Goal: Task Accomplishment & Management: Manage account settings

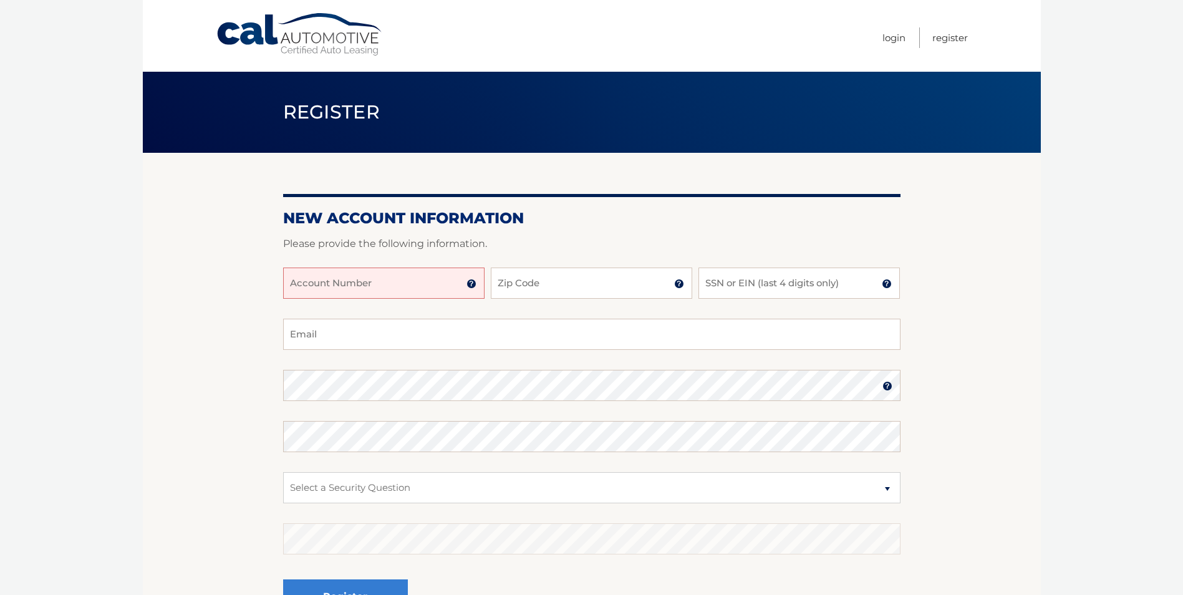
click at [389, 283] on input "Account Number" at bounding box center [383, 283] width 201 height 31
type input "44456017494"
click at [600, 288] on input "Zip Code" at bounding box center [591, 283] width 201 height 31
type input "11727"
click at [861, 281] on input "SSN or EIN (last 4 digits only)" at bounding box center [798, 283] width 201 height 31
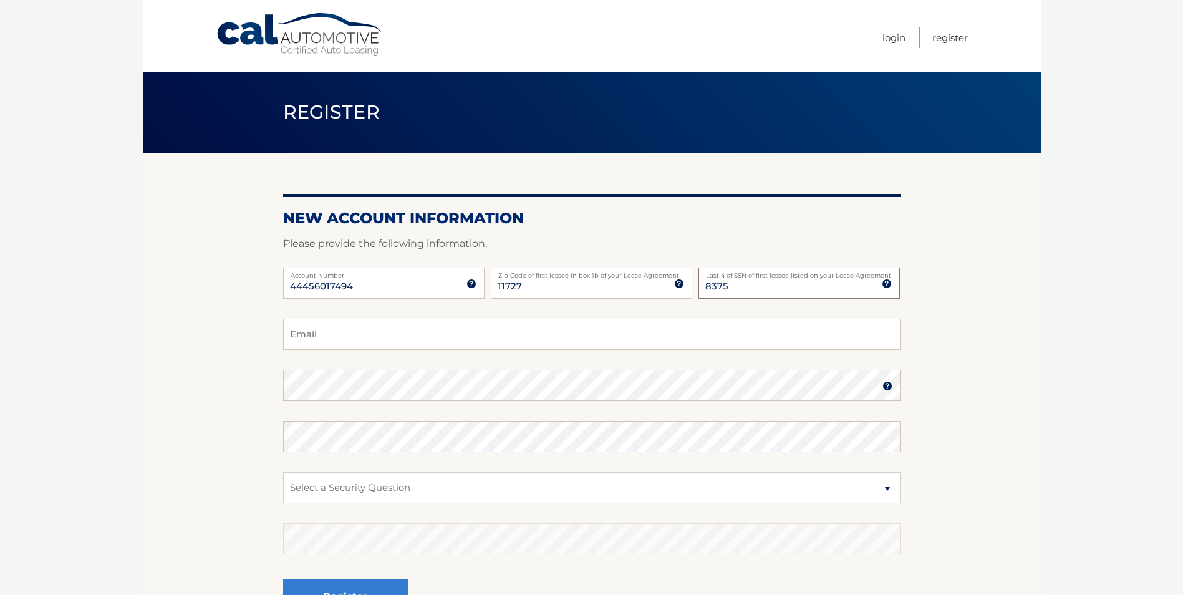
type input "8375"
click at [630, 343] on input "Email" at bounding box center [591, 334] width 617 height 31
type input "rflye1214@gmail.com"
click at [887, 385] on img at bounding box center [887, 386] width 10 height 10
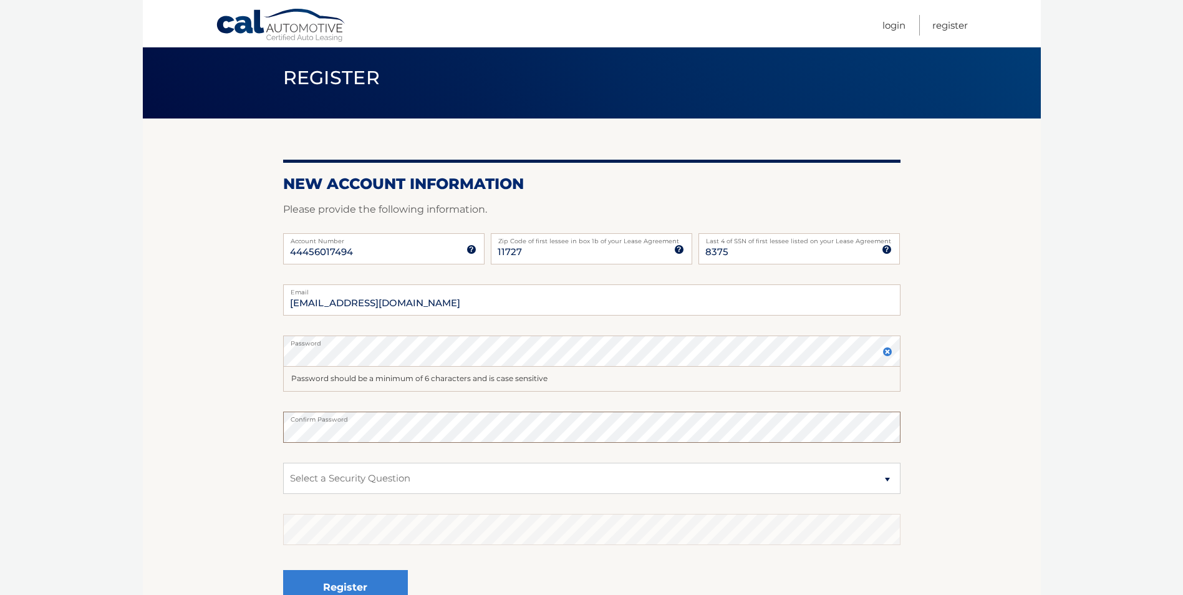
scroll to position [125, 0]
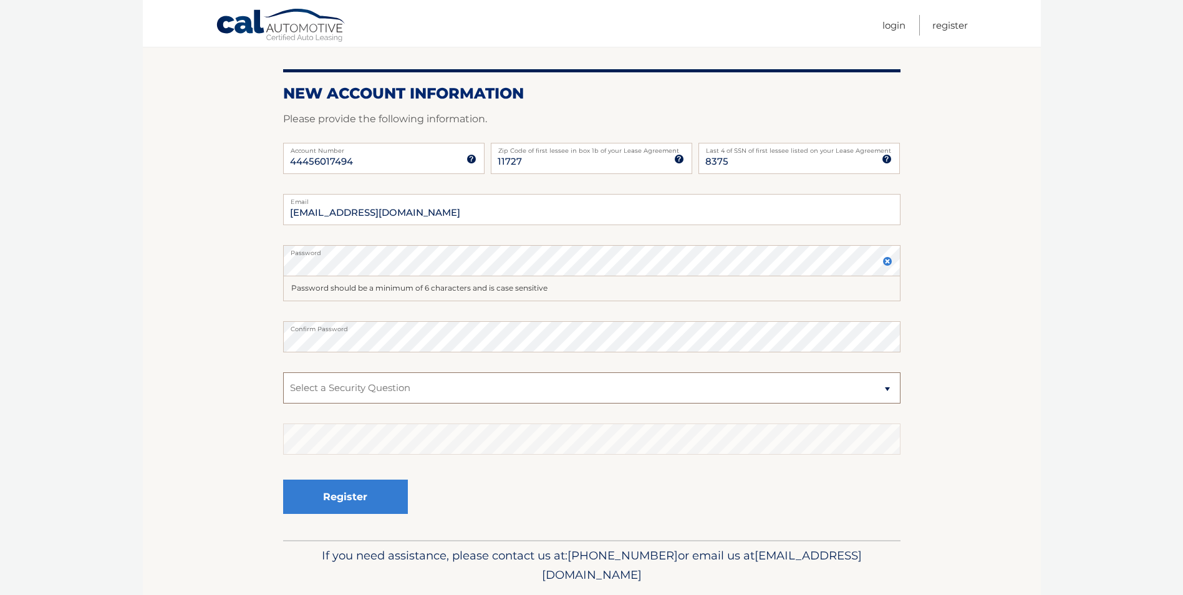
click at [887, 388] on select "Select a Security Question What was the name of your elementary school? What is…" at bounding box center [591, 387] width 617 height 31
select select "3"
click at [283, 372] on select "Select a Security Question What was the name of your elementary school? What is…" at bounding box center [591, 387] width 617 height 31
click at [341, 496] on button "Register" at bounding box center [345, 497] width 125 height 34
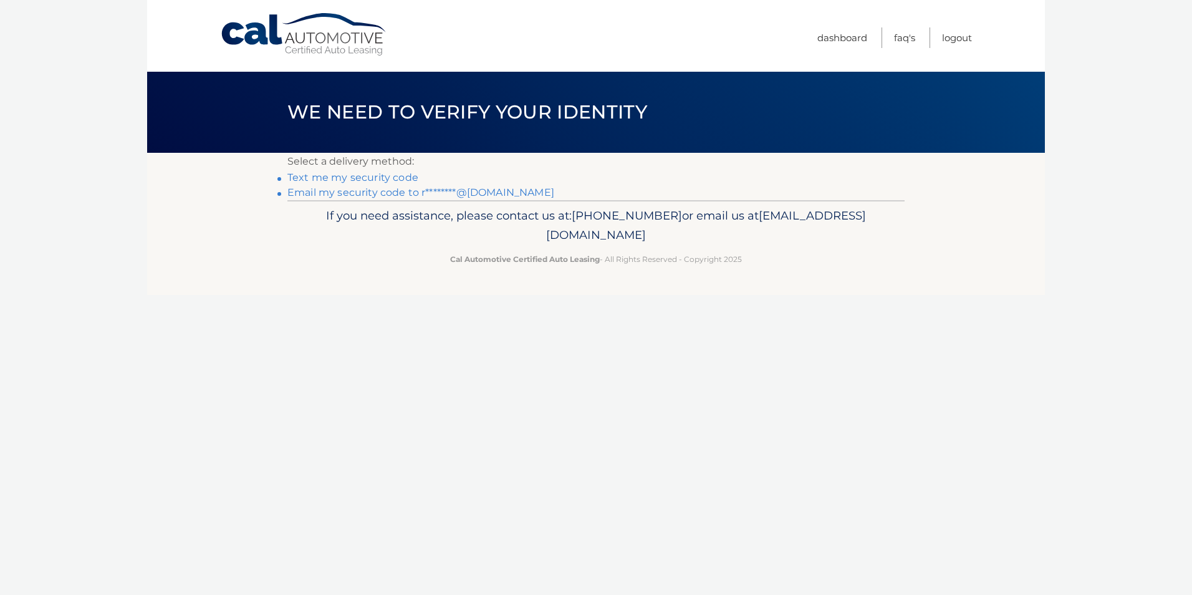
click at [380, 174] on link "Text me my security code" at bounding box center [353, 178] width 131 height 12
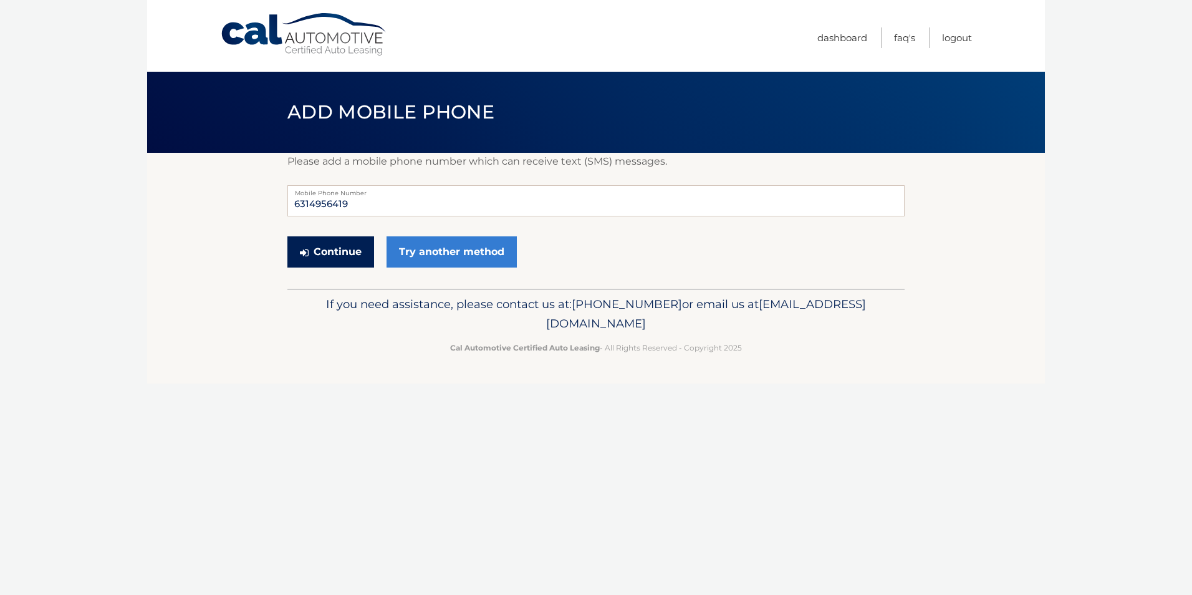
click at [332, 251] on button "Continue" at bounding box center [331, 251] width 87 height 31
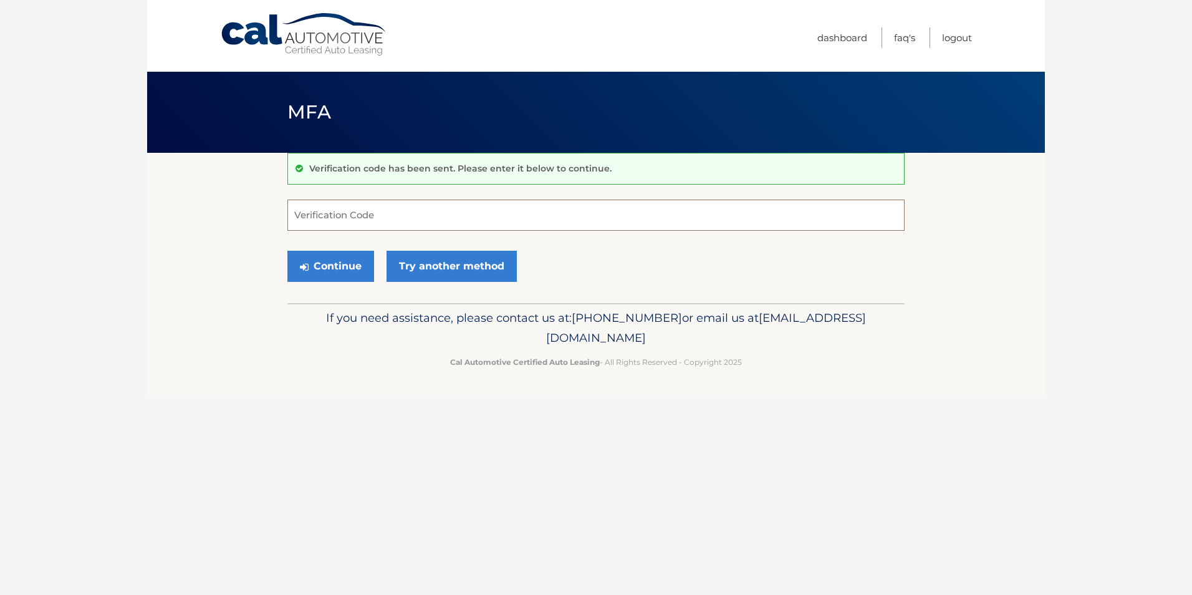
click at [389, 211] on input "Verification Code" at bounding box center [596, 215] width 617 height 31
type input "483576"
click at [334, 261] on button "Continue" at bounding box center [331, 266] width 87 height 31
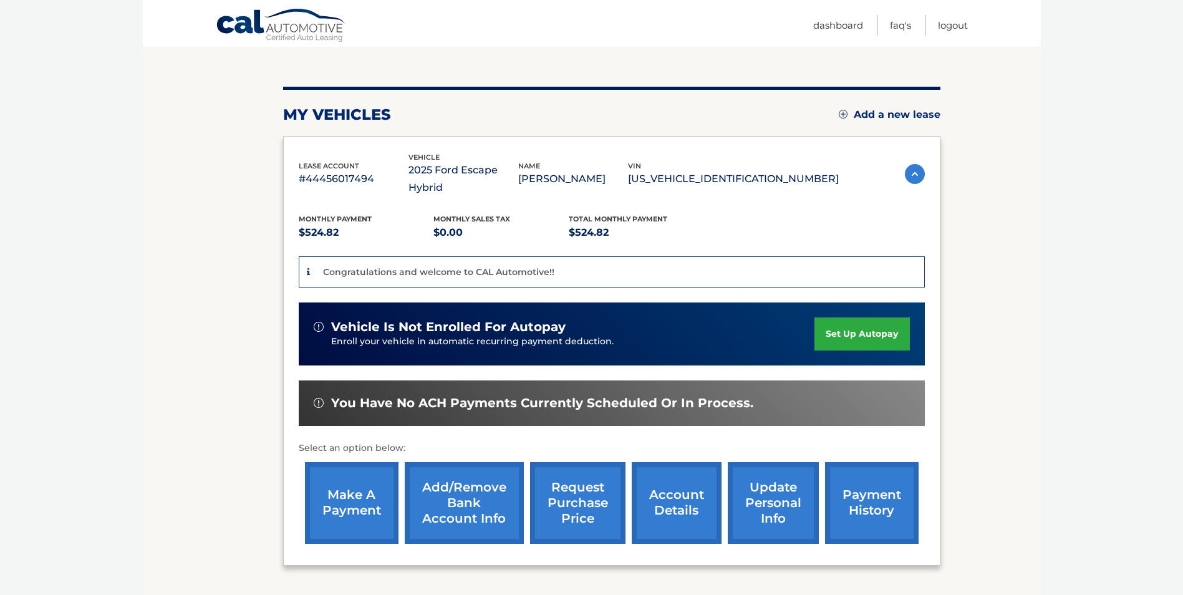
scroll to position [125, 0]
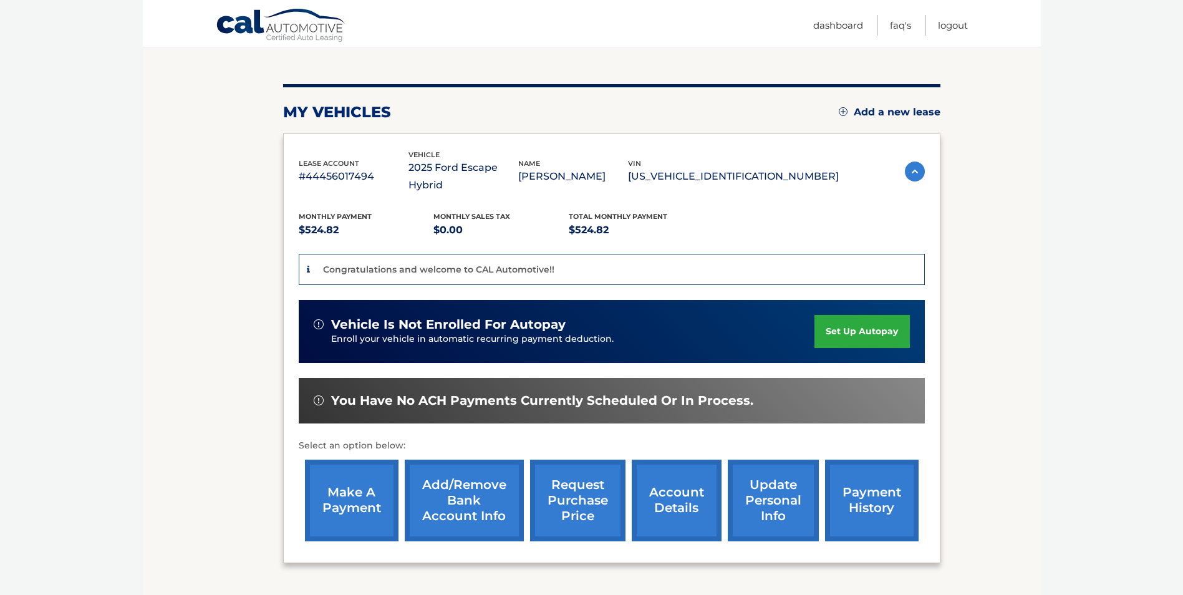
click at [867, 315] on link "set up autopay" at bounding box center [861, 331] width 95 height 33
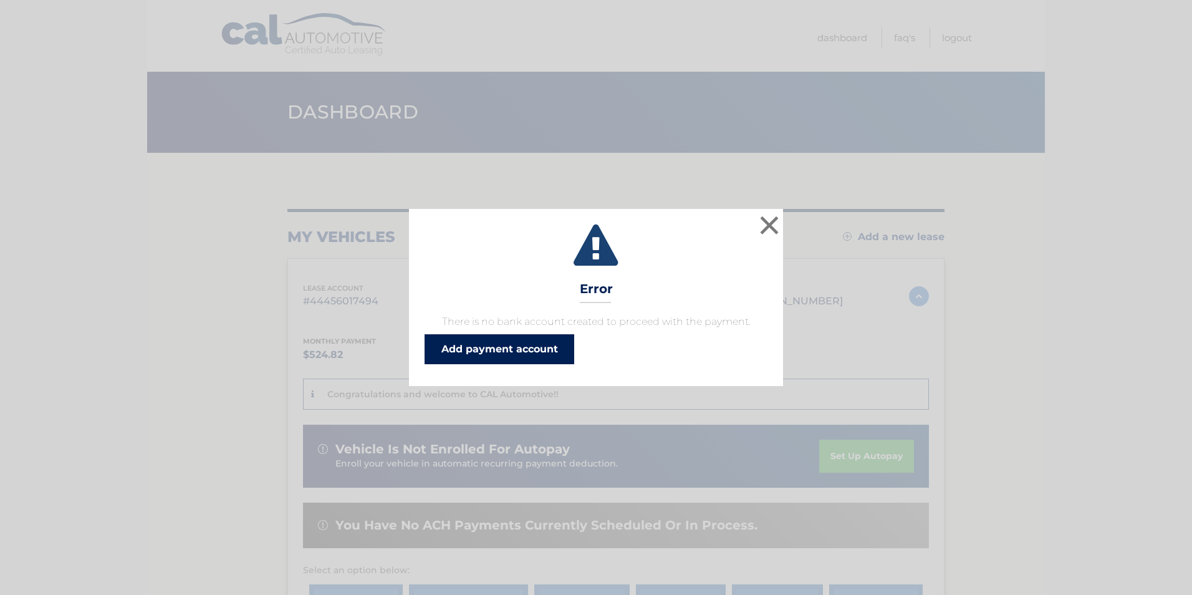
click at [530, 346] on link "Add payment account" at bounding box center [500, 349] width 150 height 30
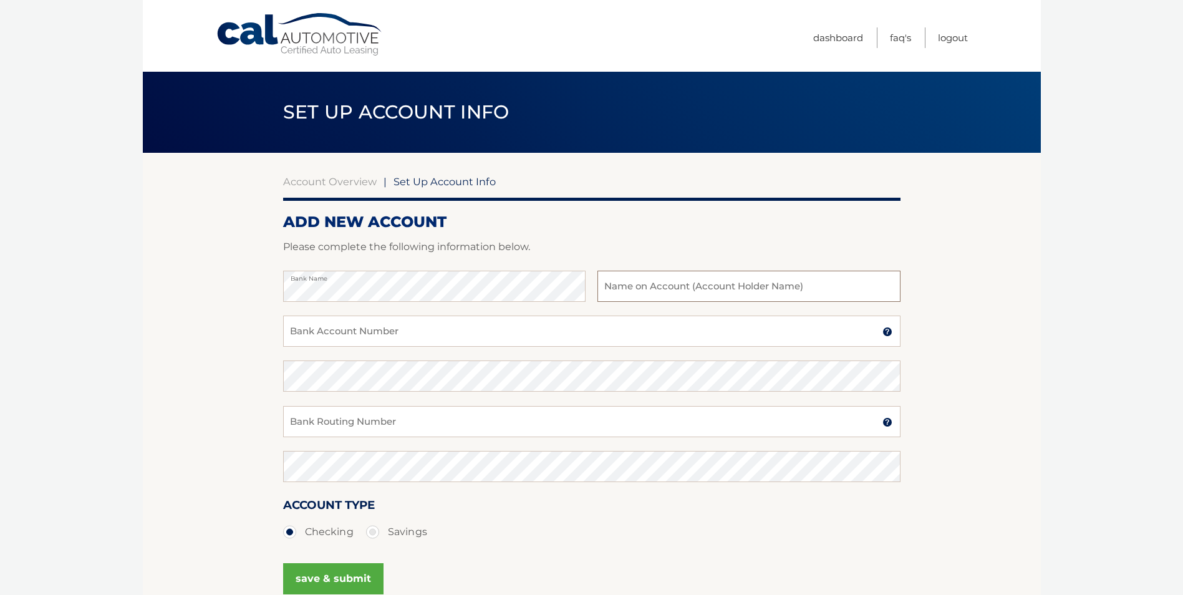
click at [723, 287] on input "text" at bounding box center [748, 286] width 302 height 31
type input "Roger Flye"
click at [779, 332] on input "Bank Account Number" at bounding box center [591, 331] width 617 height 31
click at [887, 331] on img at bounding box center [887, 332] width 10 height 10
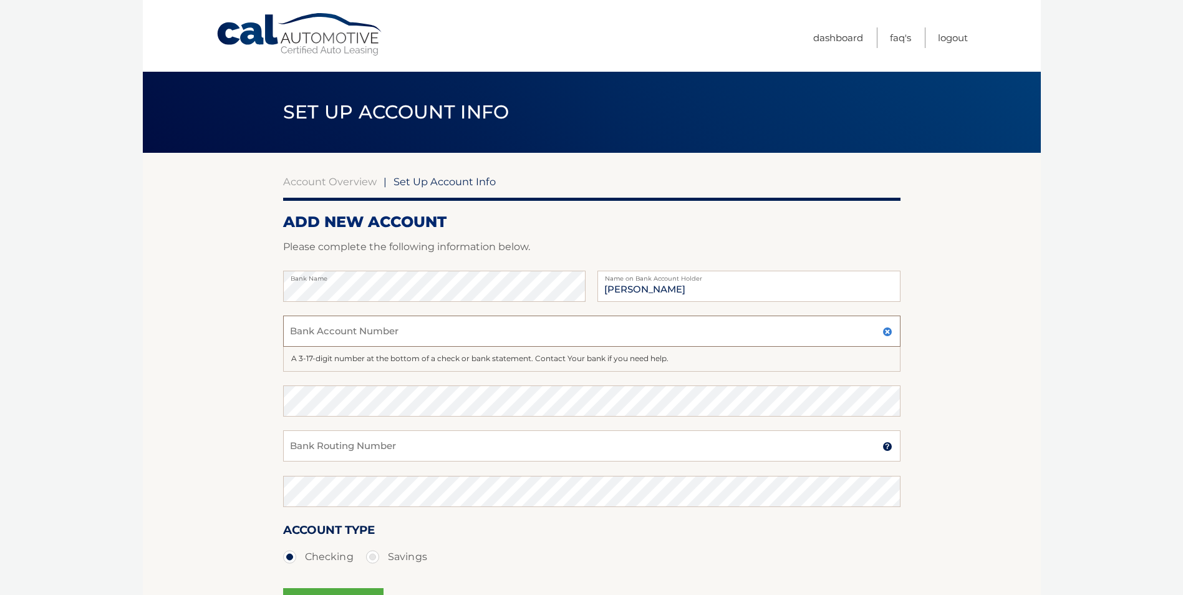
click at [443, 326] on input "Bank Account Number" at bounding box center [591, 331] width 617 height 31
type input "4151025865"
click at [475, 445] on input "Bank Routing Number" at bounding box center [591, 445] width 617 height 31
type input "221970443"
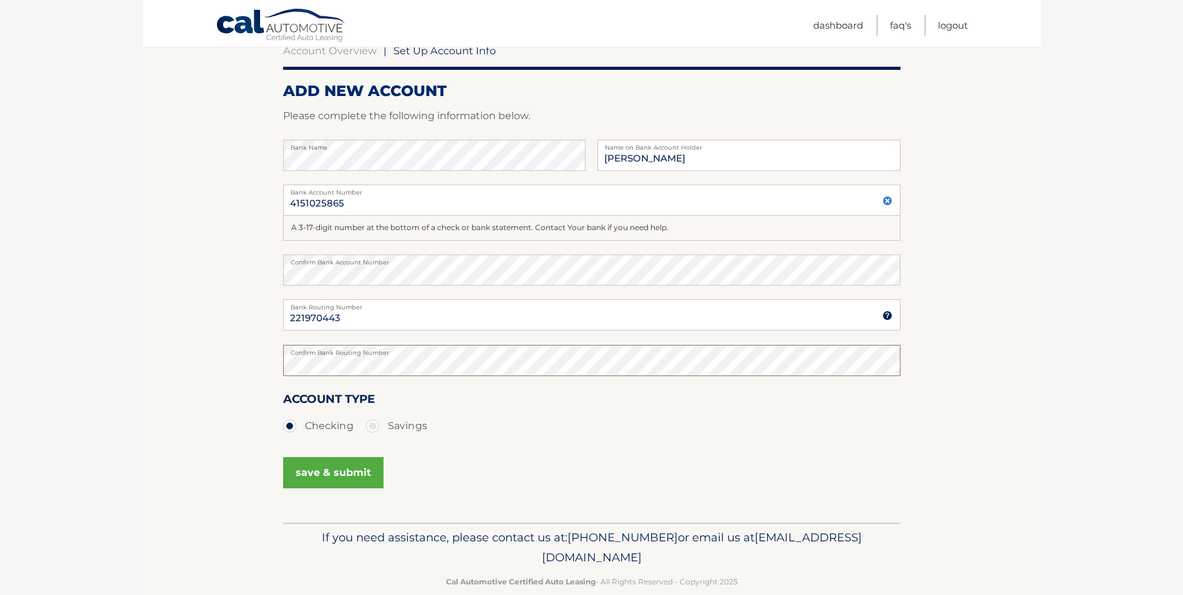
scroll to position [153, 0]
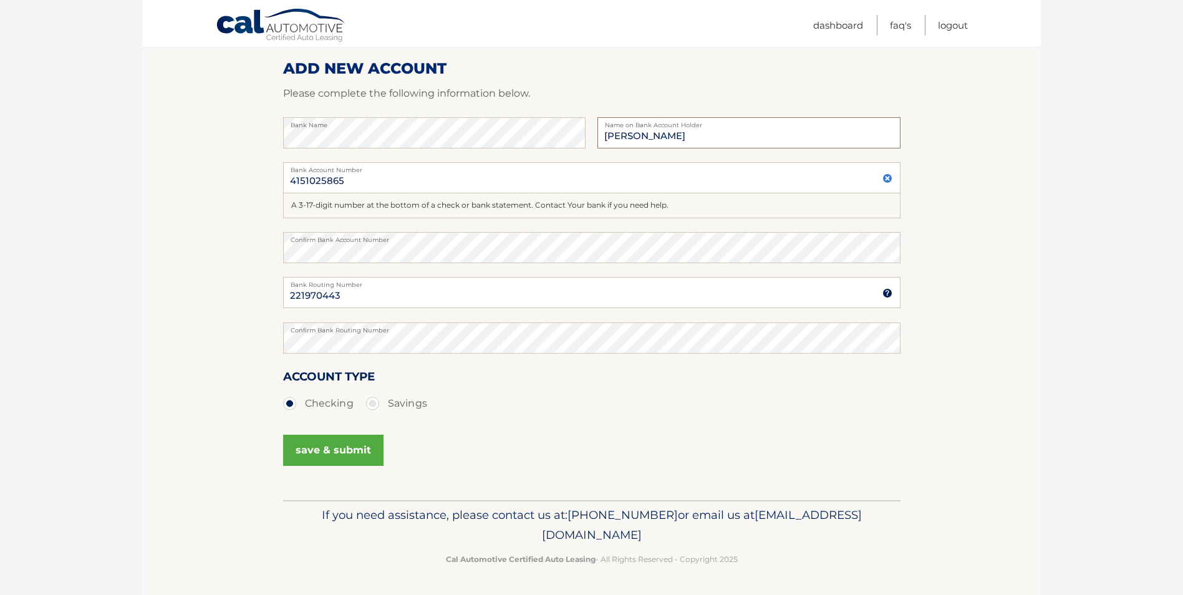
click at [716, 137] on input "Roger Flye" at bounding box center [748, 132] width 302 height 31
type input "Roger Flye & Loretta A Flye"
click at [339, 452] on button "save & submit" at bounding box center [333, 450] width 100 height 31
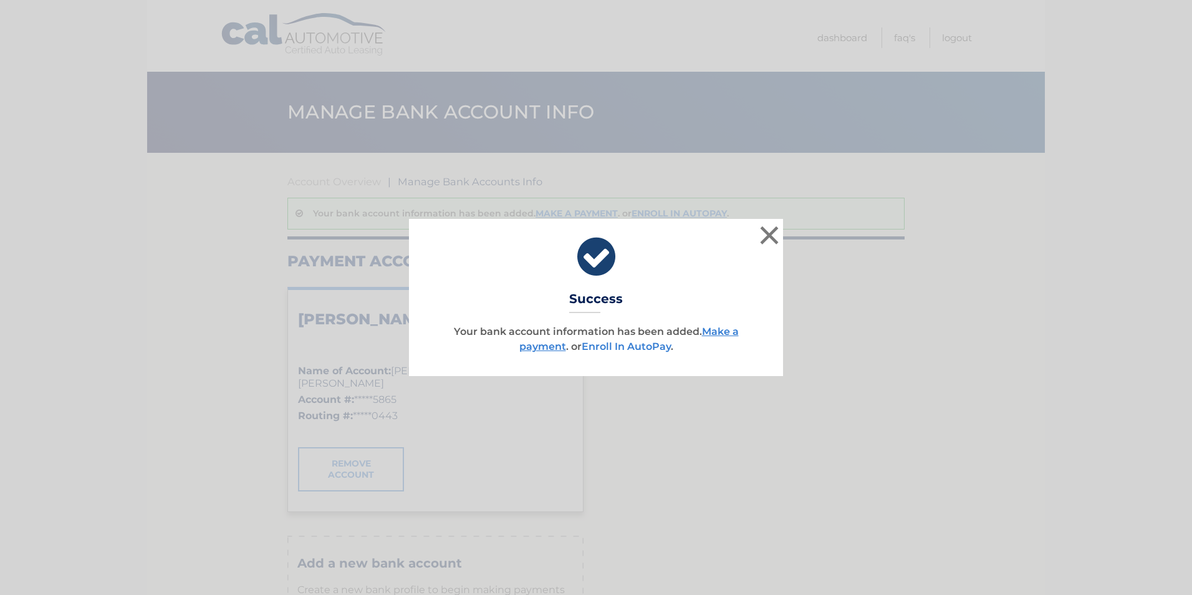
click at [639, 347] on link "Enroll In AutoPay" at bounding box center [626, 347] width 89 height 12
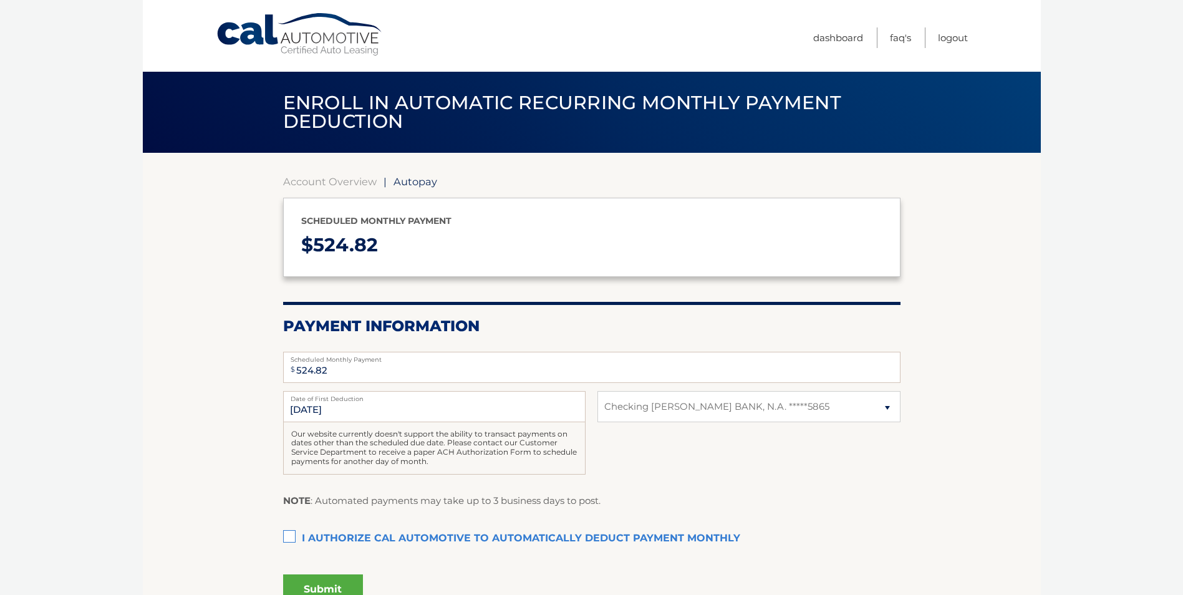
select select "ZmNlMDUxOGMtODYyNy00OTg3LTg1NzItYzZmN2M4YThiOTMx"
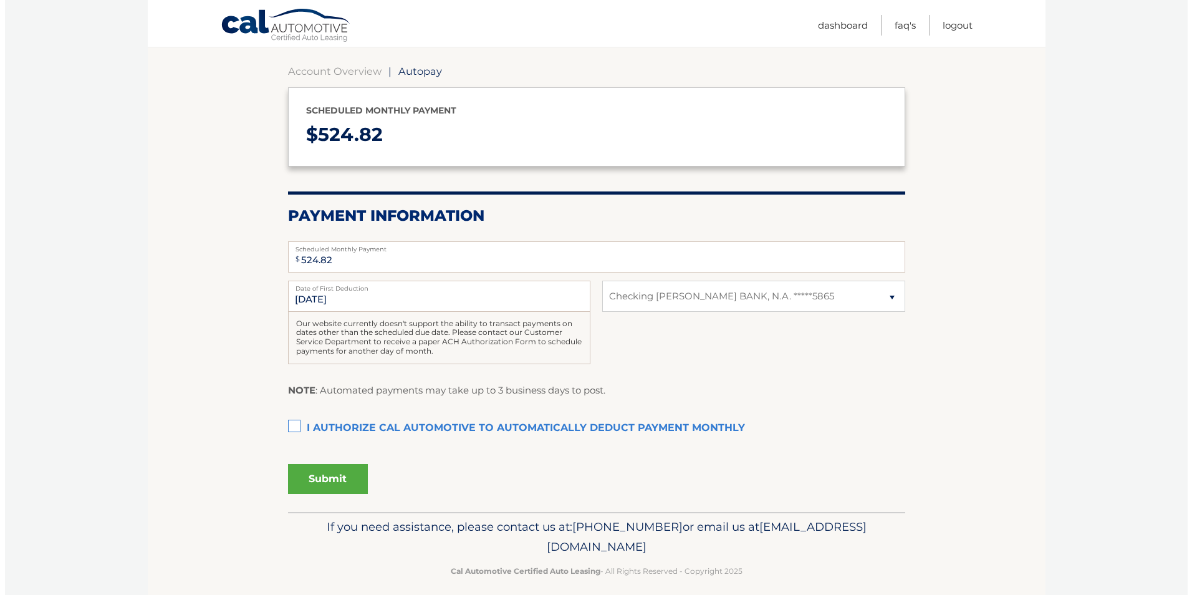
scroll to position [122, 0]
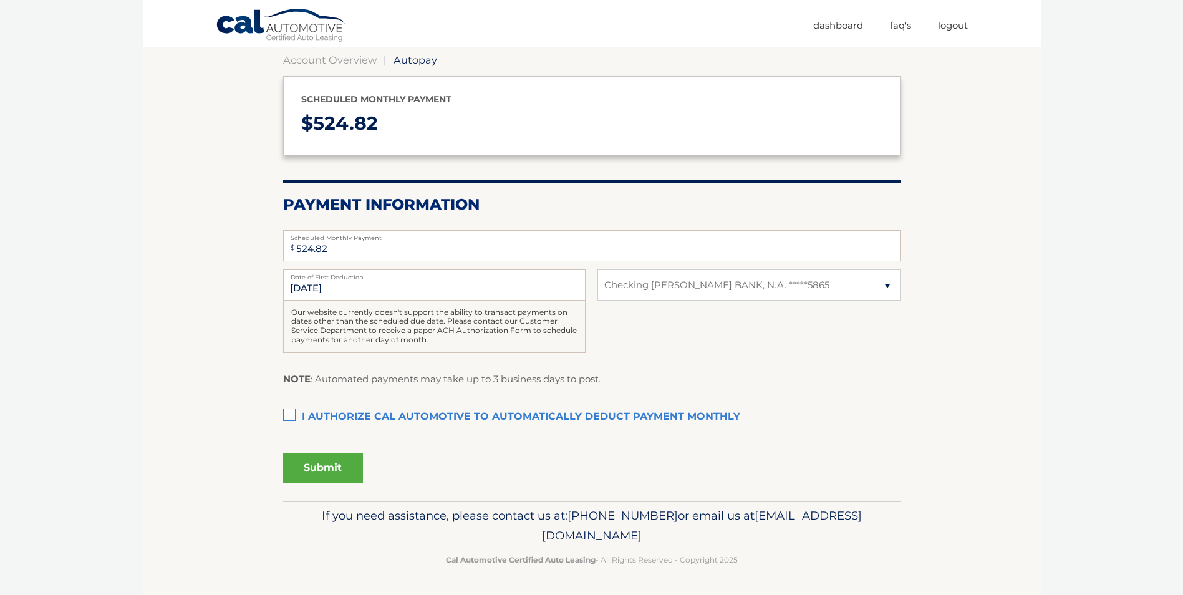
click at [286, 415] on label "I authorize cal automotive to automatically deduct payment monthly This checkbo…" at bounding box center [591, 417] width 617 height 25
click at [0, 0] on input "I authorize cal automotive to automatically deduct payment monthly This checkbo…" at bounding box center [0, 0] width 0 height 0
click at [334, 463] on button "Submit" at bounding box center [323, 468] width 80 height 30
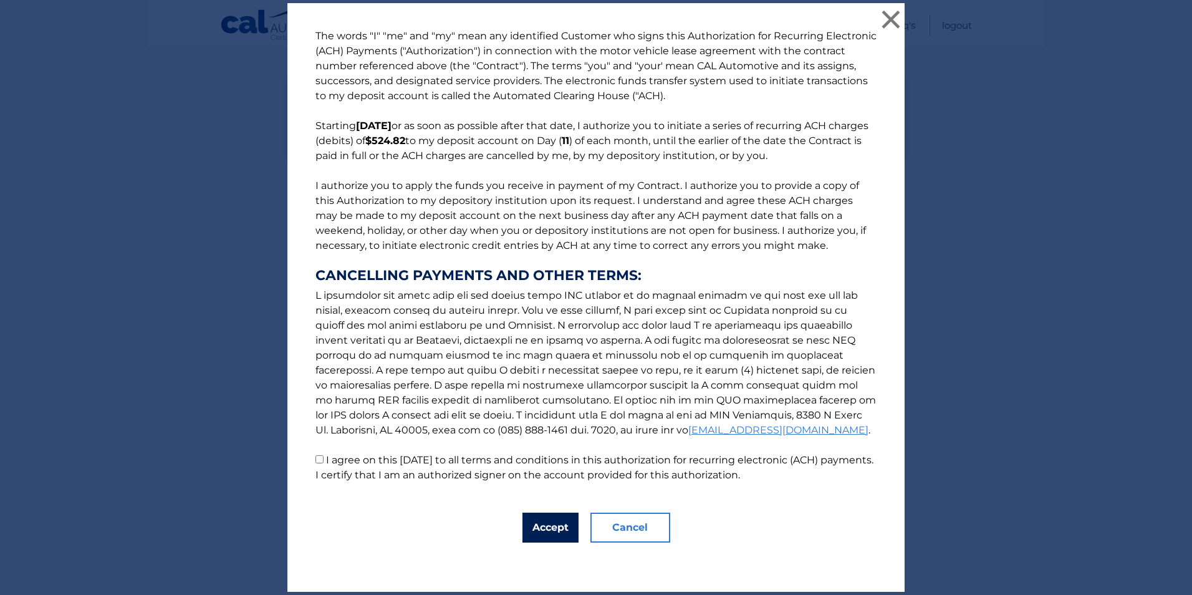
click at [536, 524] on button "Accept" at bounding box center [551, 528] width 56 height 30
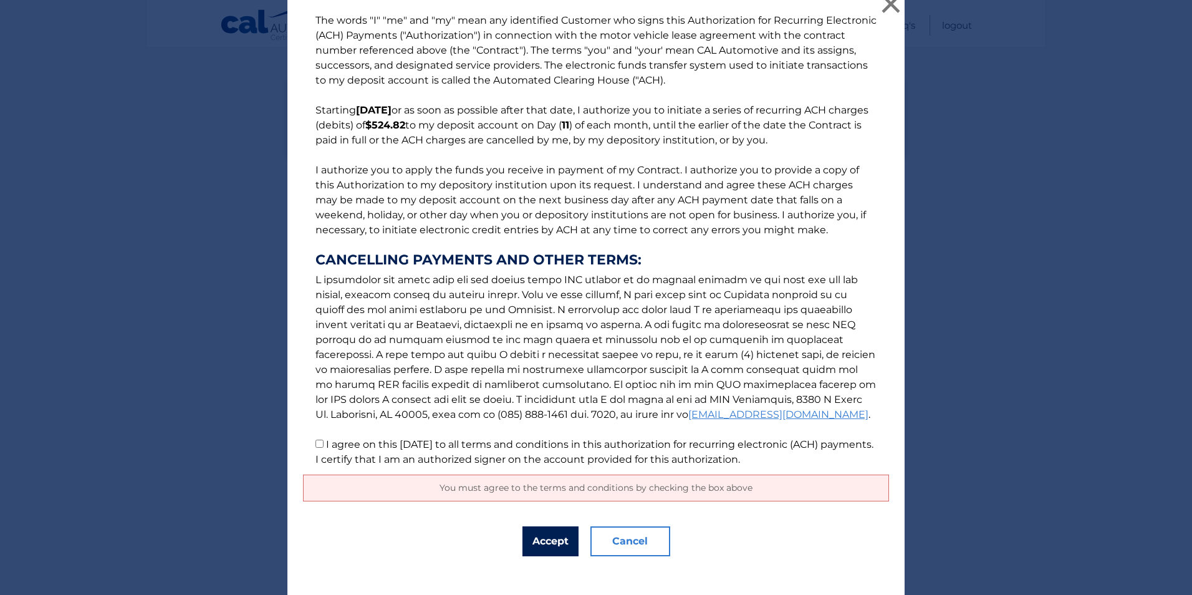
scroll to position [24, 0]
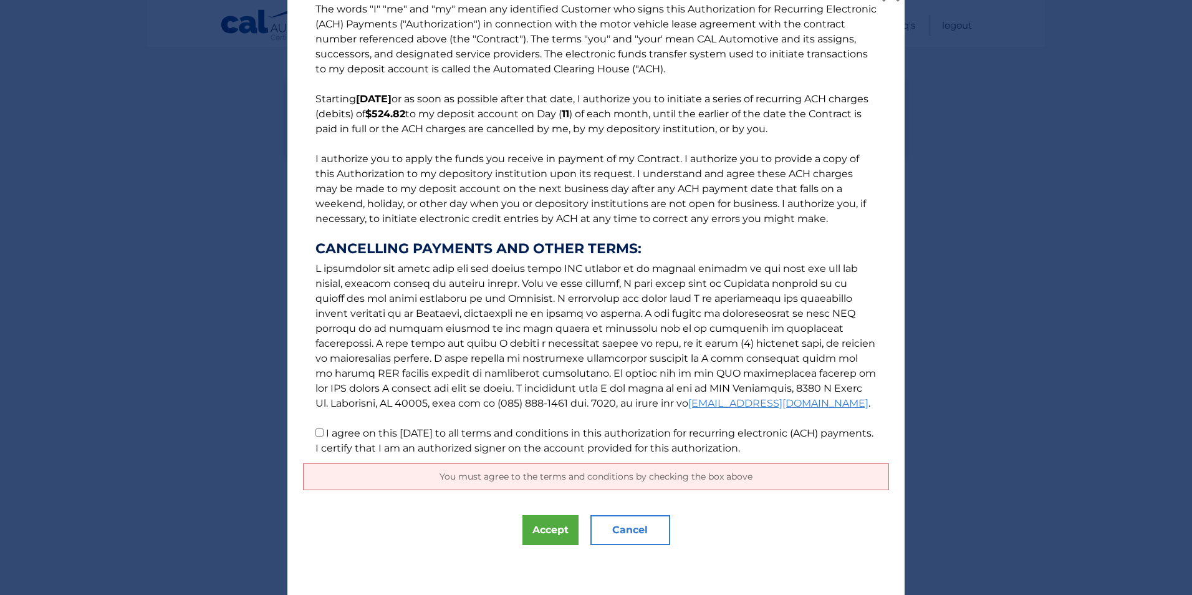
click at [316, 429] on input "I agree on this 09/21/2025 to all terms and conditions in this authorization fo…" at bounding box center [320, 432] width 8 height 8
checkbox input "true"
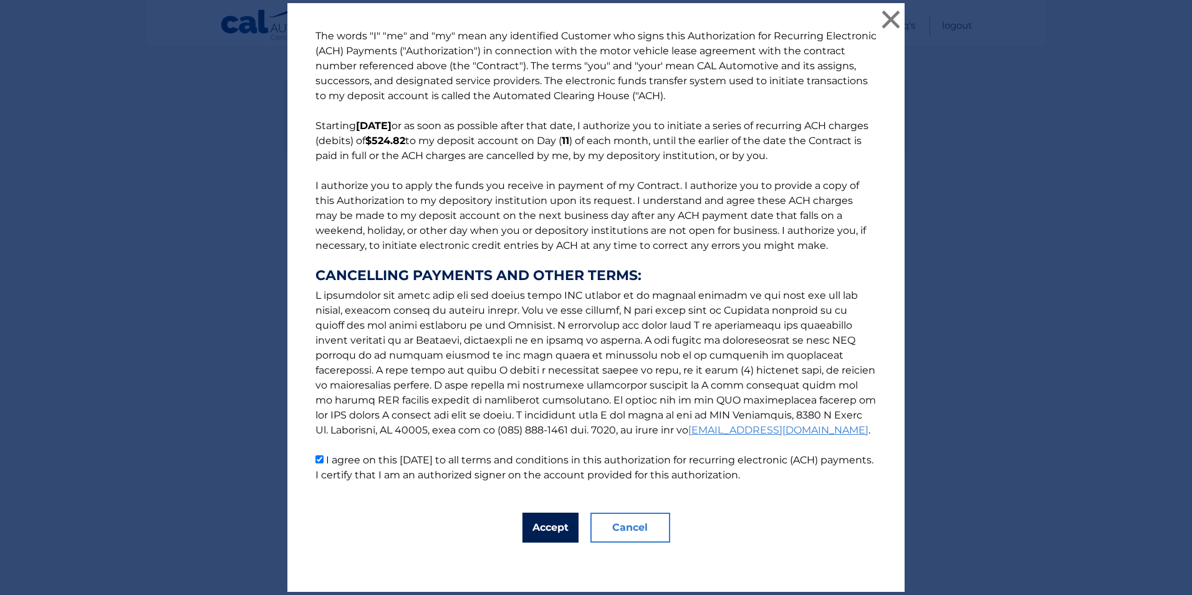
click at [529, 524] on button "Accept" at bounding box center [551, 528] width 56 height 30
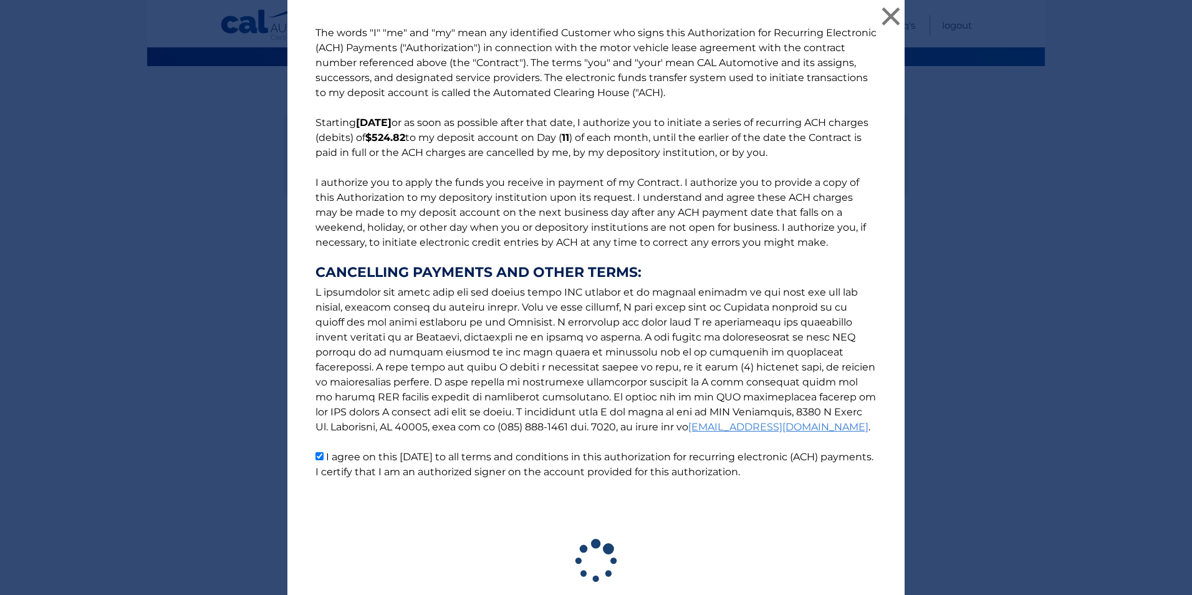
scroll to position [87, 0]
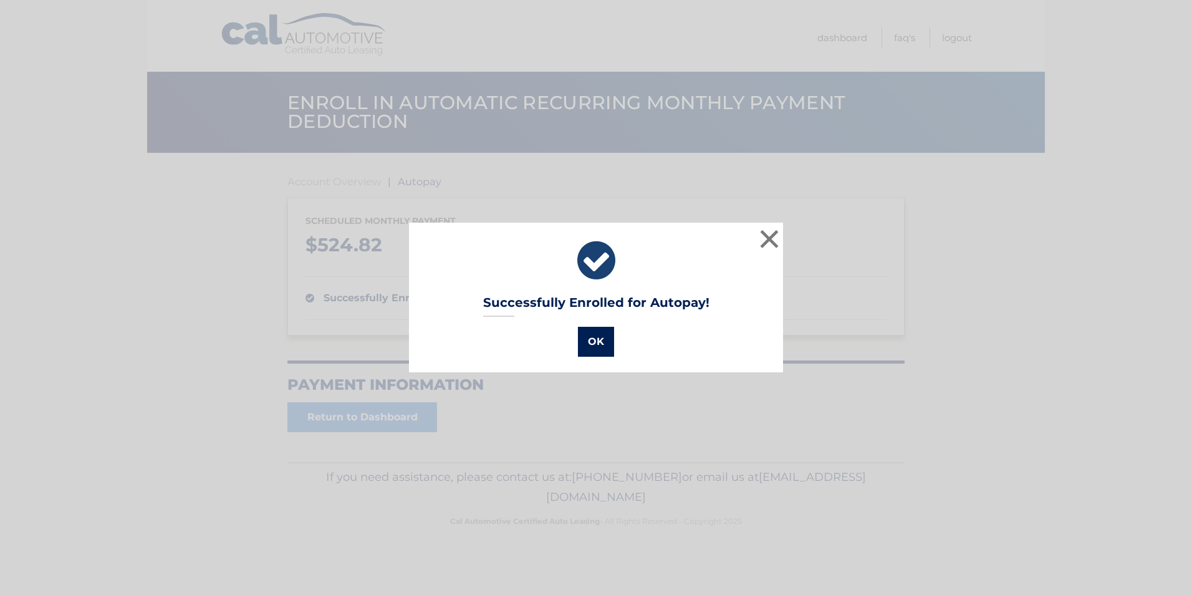
click at [592, 339] on button "OK" at bounding box center [596, 342] width 36 height 30
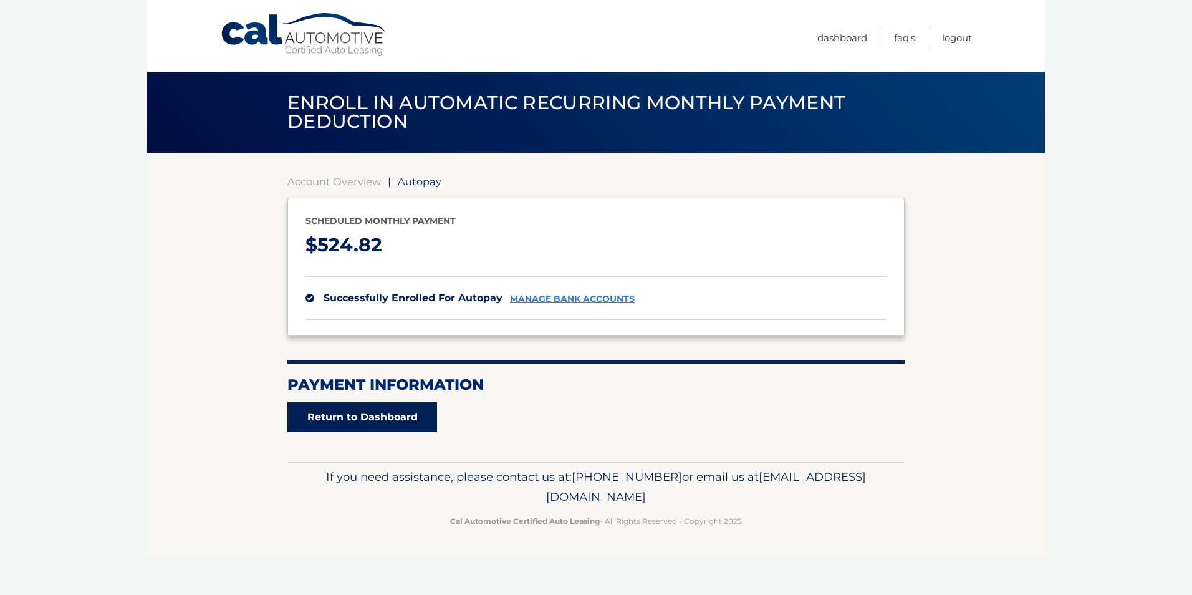
click at [368, 415] on link "Return to Dashboard" at bounding box center [363, 417] width 150 height 30
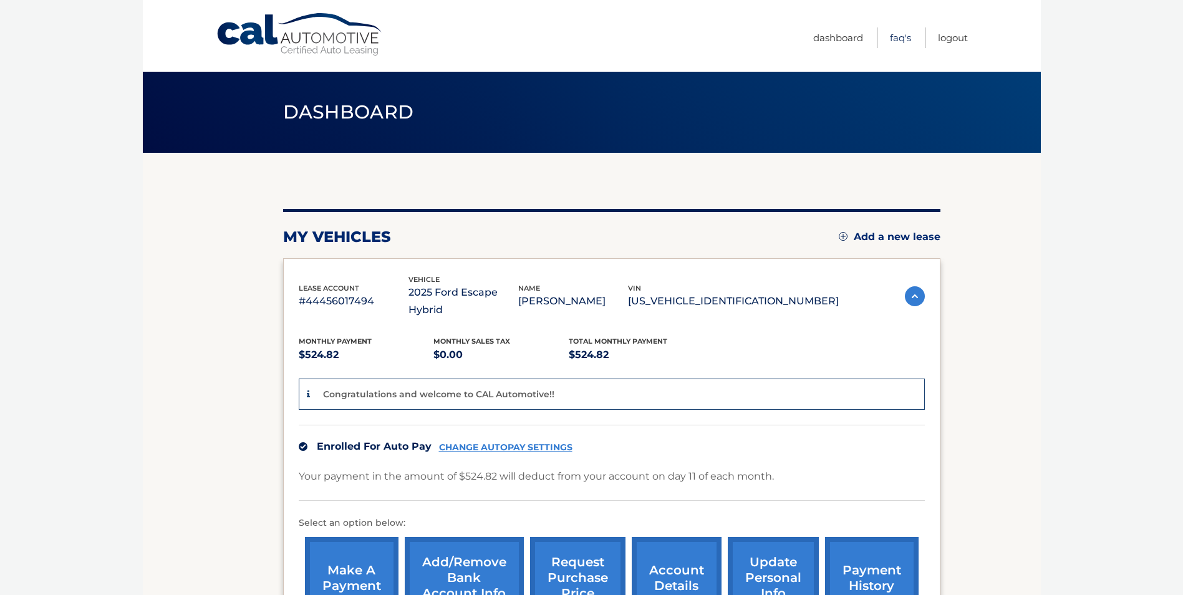
click at [897, 37] on link "FAQ's" at bounding box center [900, 37] width 21 height 21
click at [912, 286] on img at bounding box center [915, 296] width 20 height 20
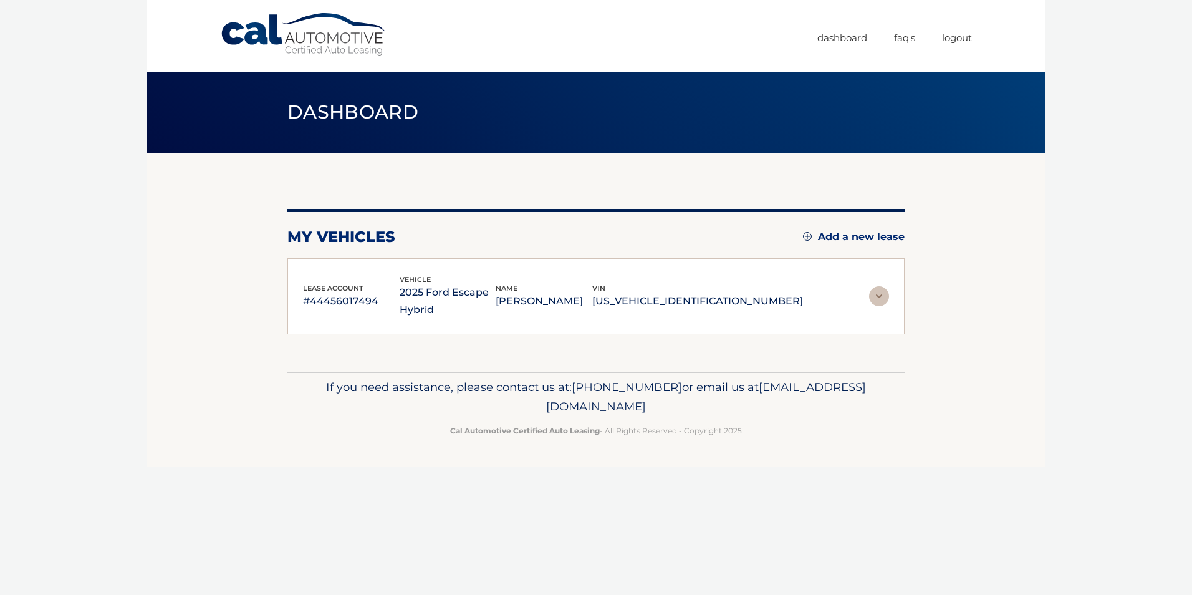
click at [879, 297] on img at bounding box center [879, 296] width 20 height 20
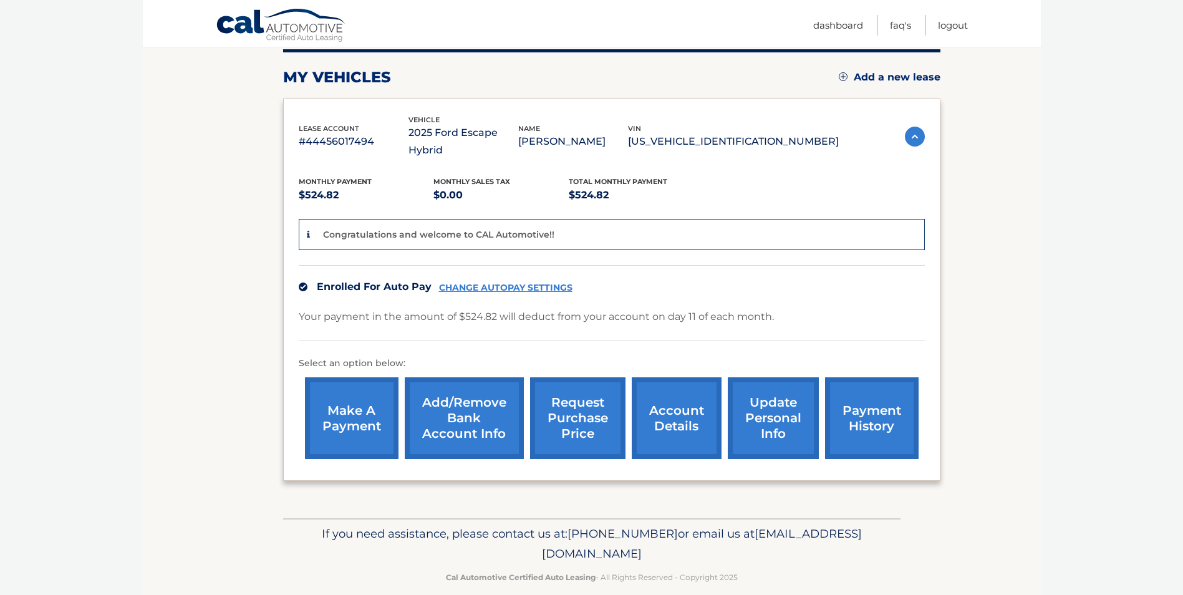
scroll to position [160, 0]
click at [684, 401] on link "account details" at bounding box center [677, 418] width 90 height 82
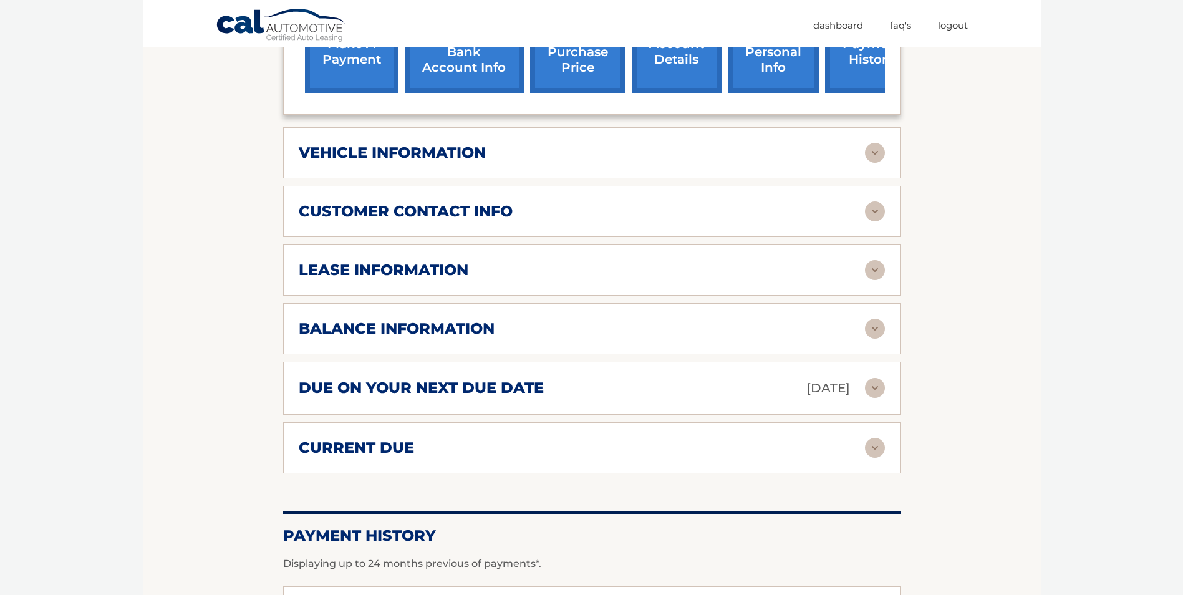
scroll to position [499, 0]
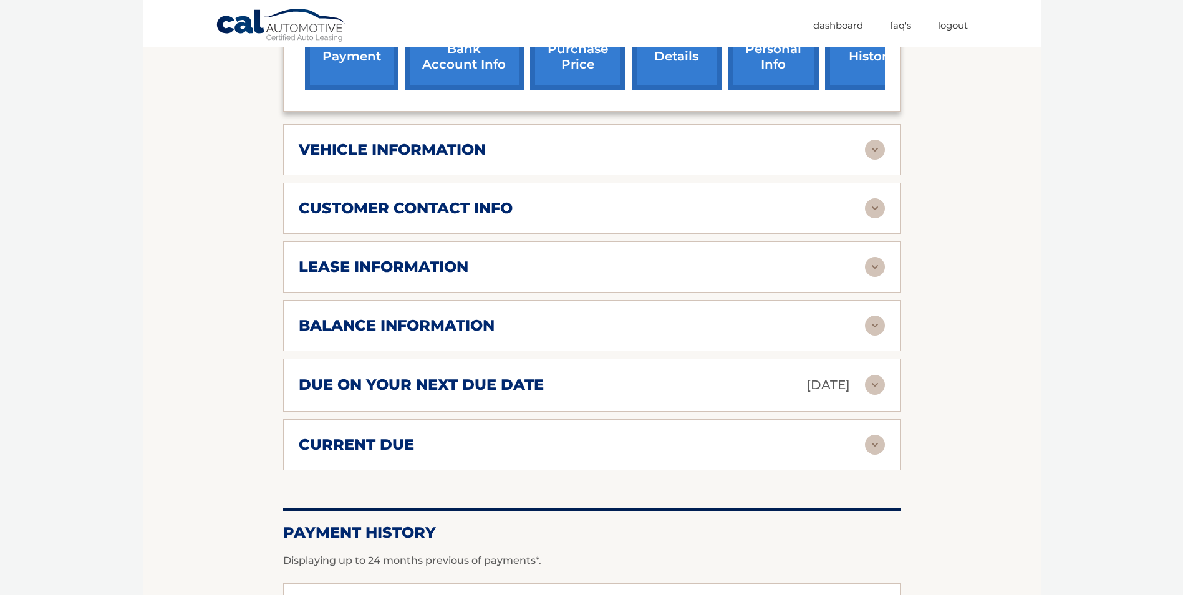
click at [875, 204] on img at bounding box center [875, 208] width 20 height 20
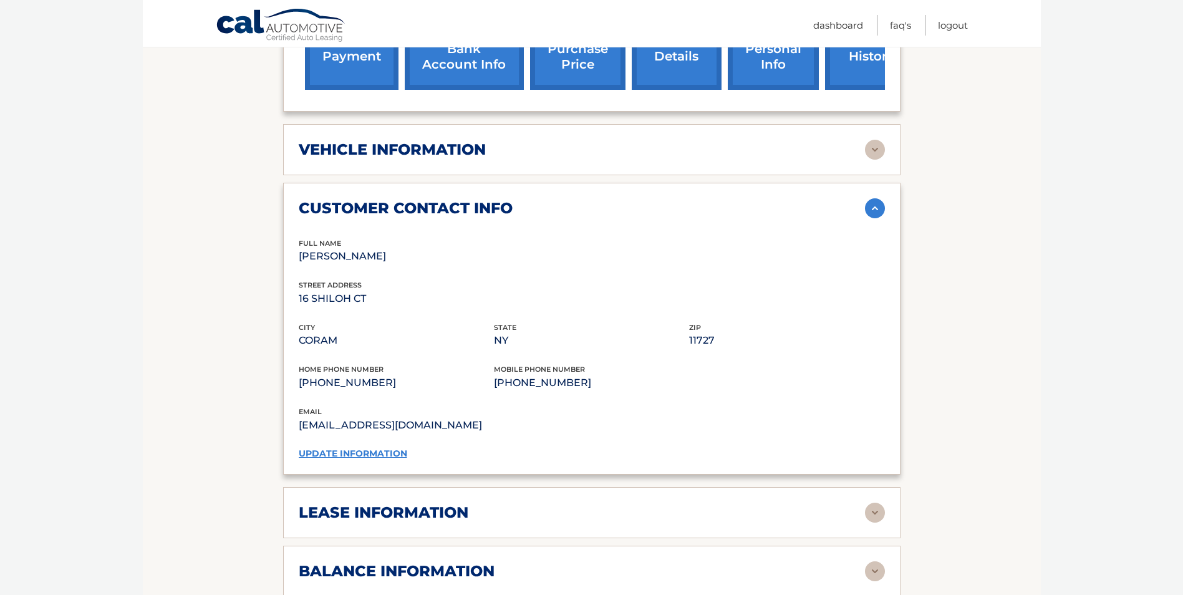
click at [876, 147] on img at bounding box center [875, 150] width 20 height 20
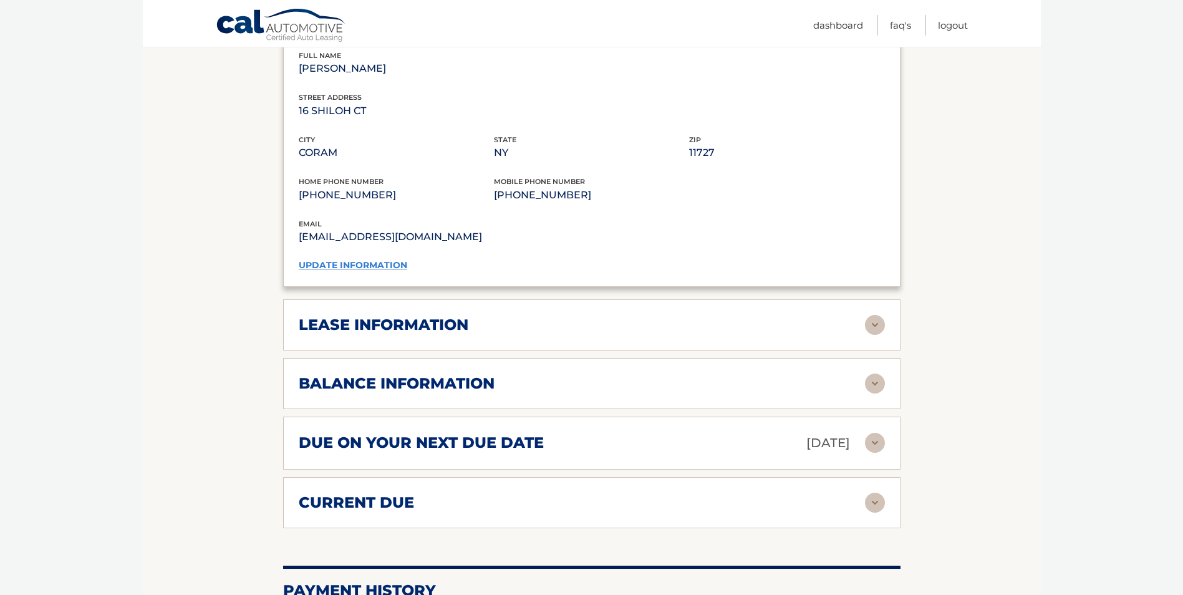
scroll to position [998, 0]
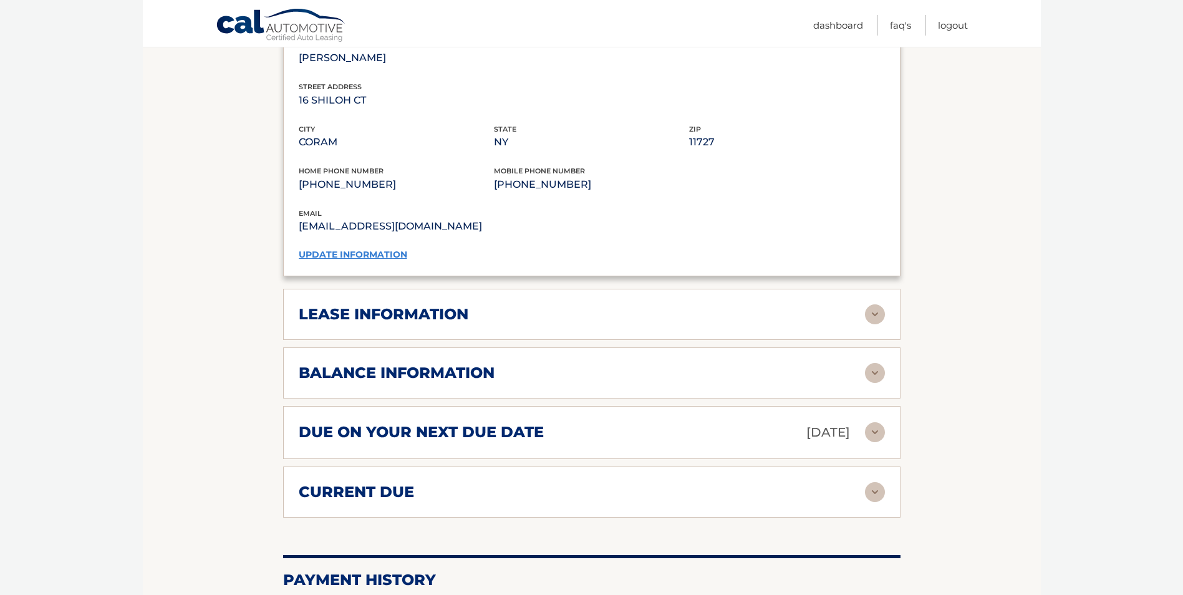
click at [877, 309] on img at bounding box center [875, 314] width 20 height 20
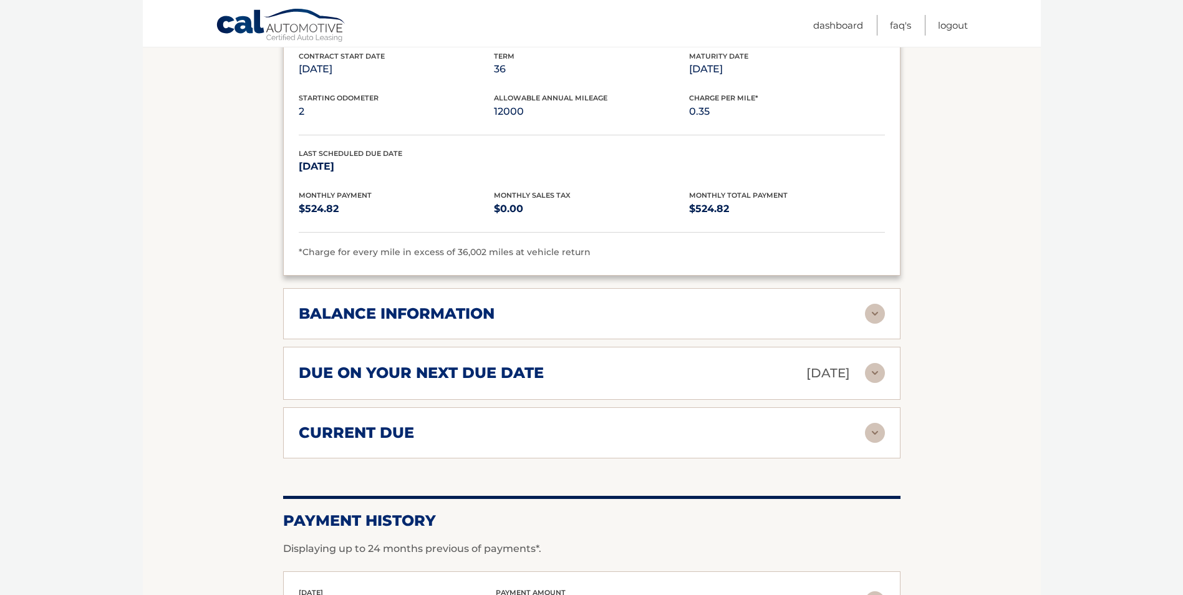
scroll to position [1310, 0]
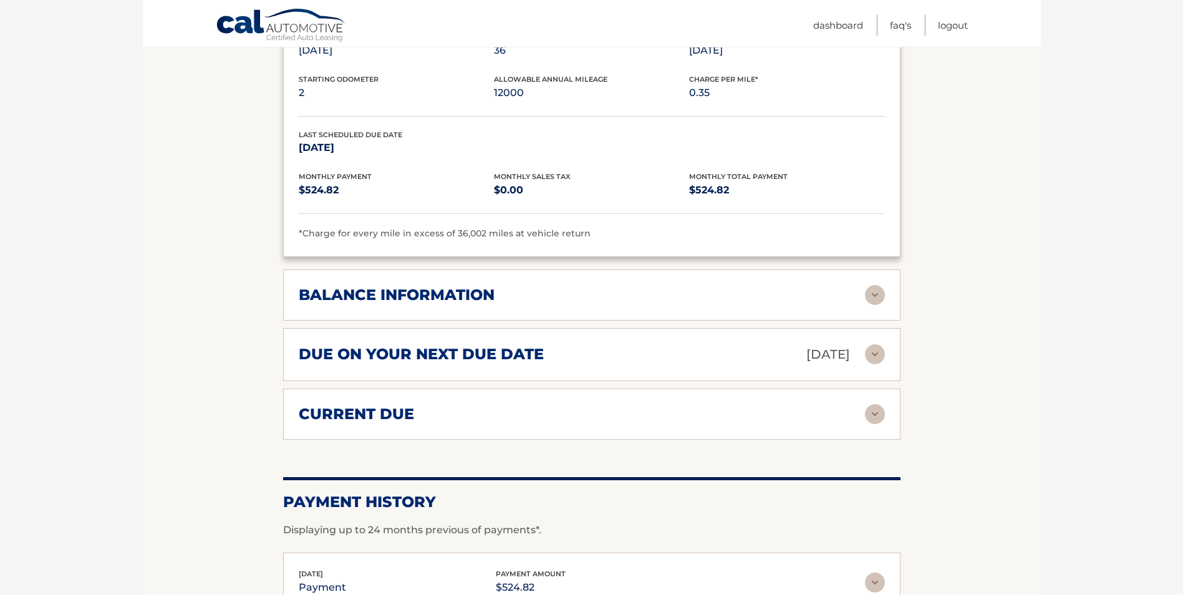
click at [872, 292] on img at bounding box center [875, 295] width 20 height 20
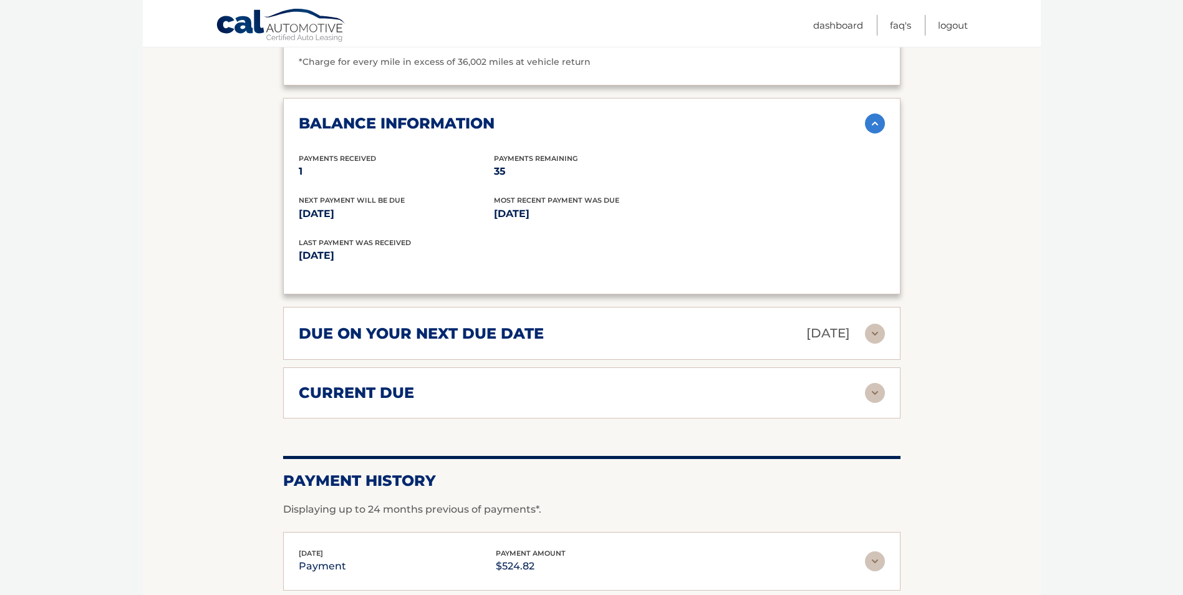
scroll to position [1559, 0]
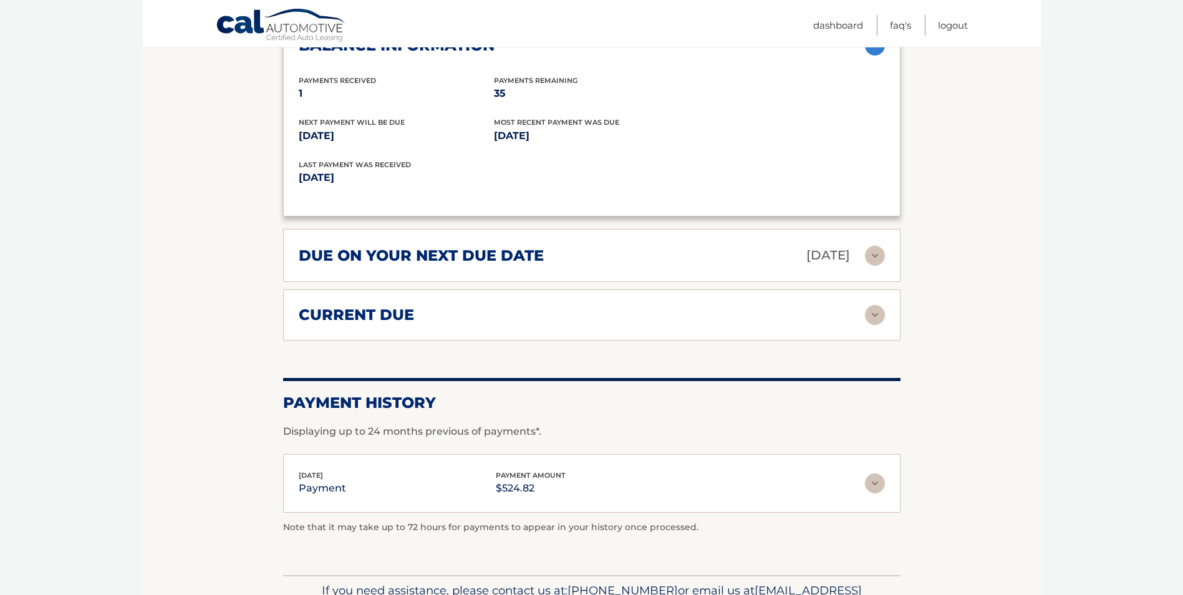
click at [875, 251] on img at bounding box center [875, 256] width 20 height 20
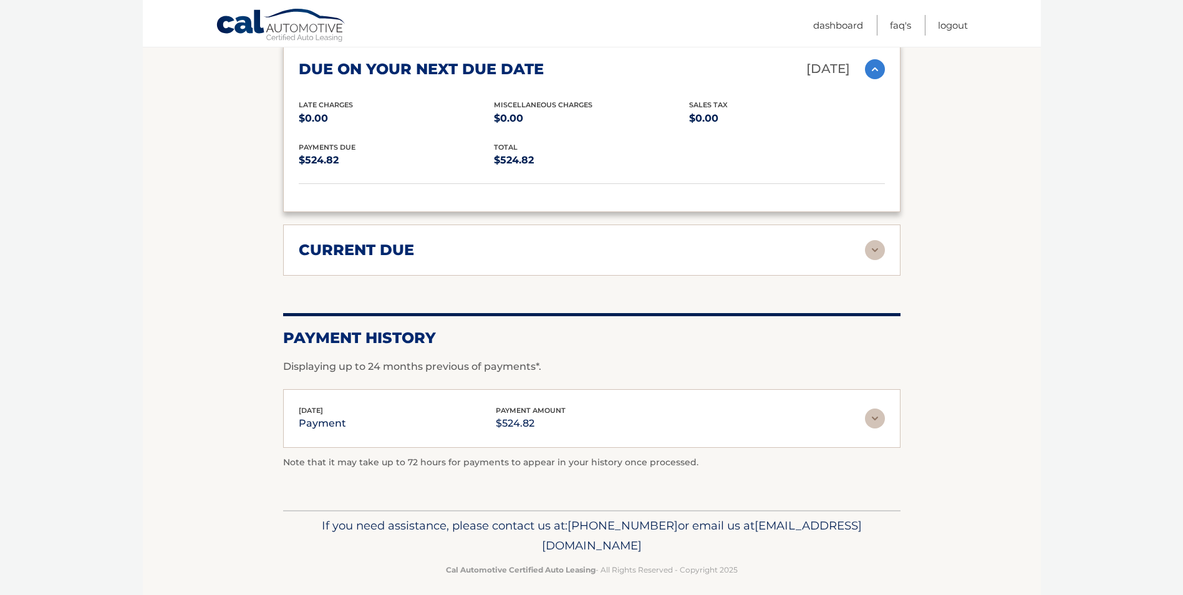
scroll to position [1746, 0]
click at [877, 248] on img at bounding box center [875, 249] width 20 height 20
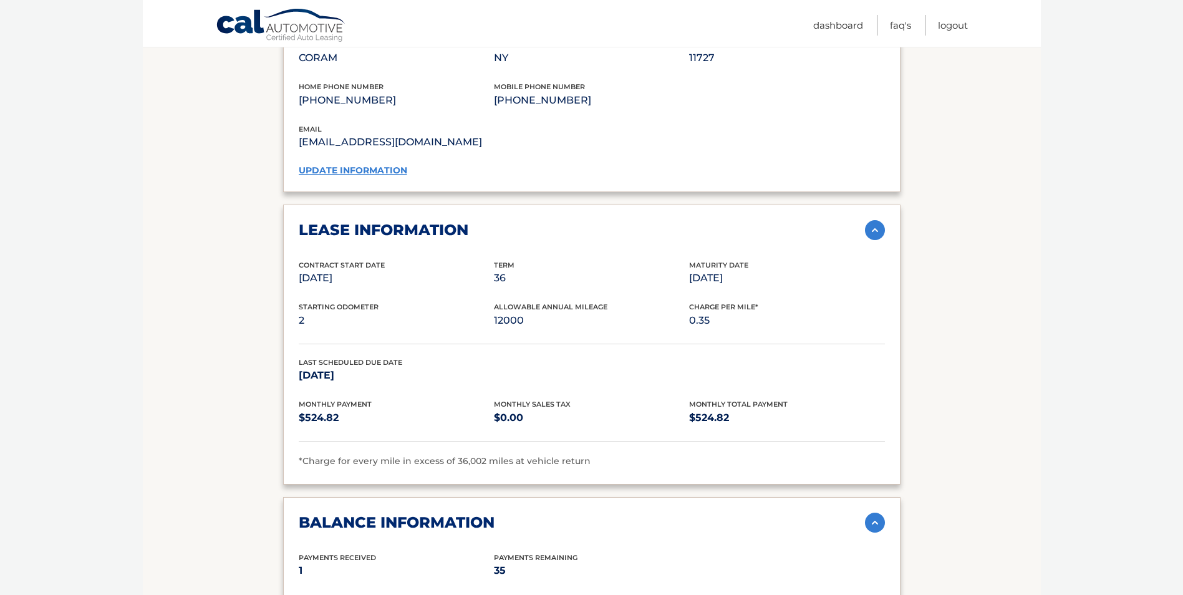
scroll to position [974, 0]
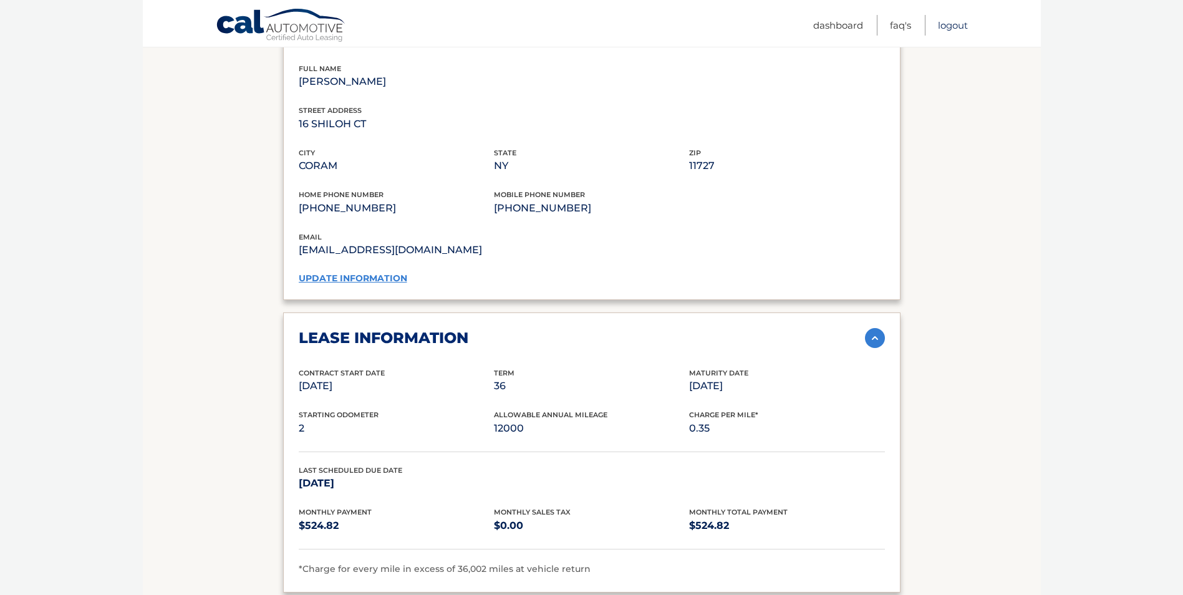
click at [953, 24] on link "Logout" at bounding box center [953, 25] width 30 height 21
